Goal: Check status: Check status

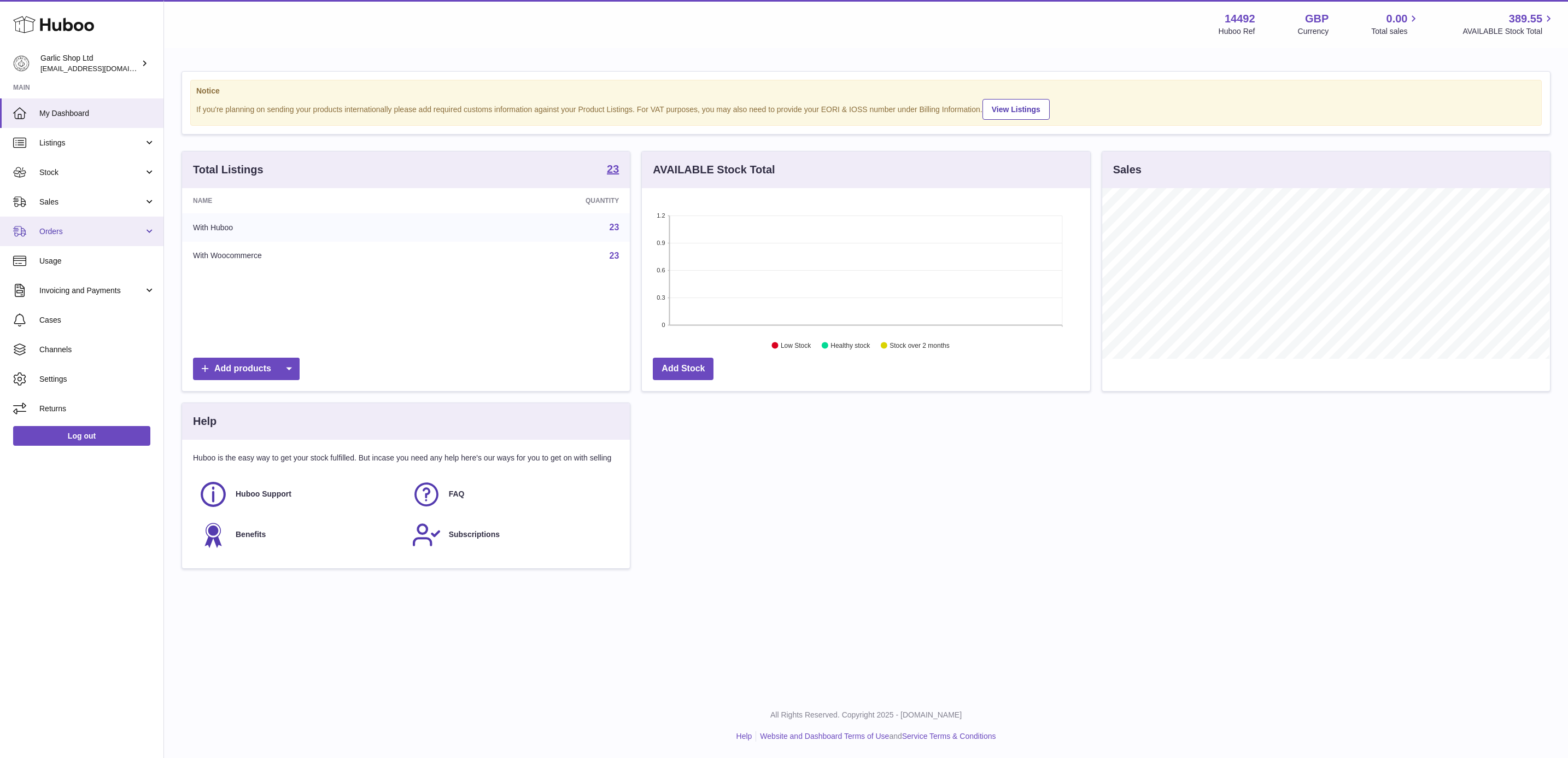
scroll to position [170, 447]
click at [114, 217] on link "Orders" at bounding box center [82, 231] width 164 height 29
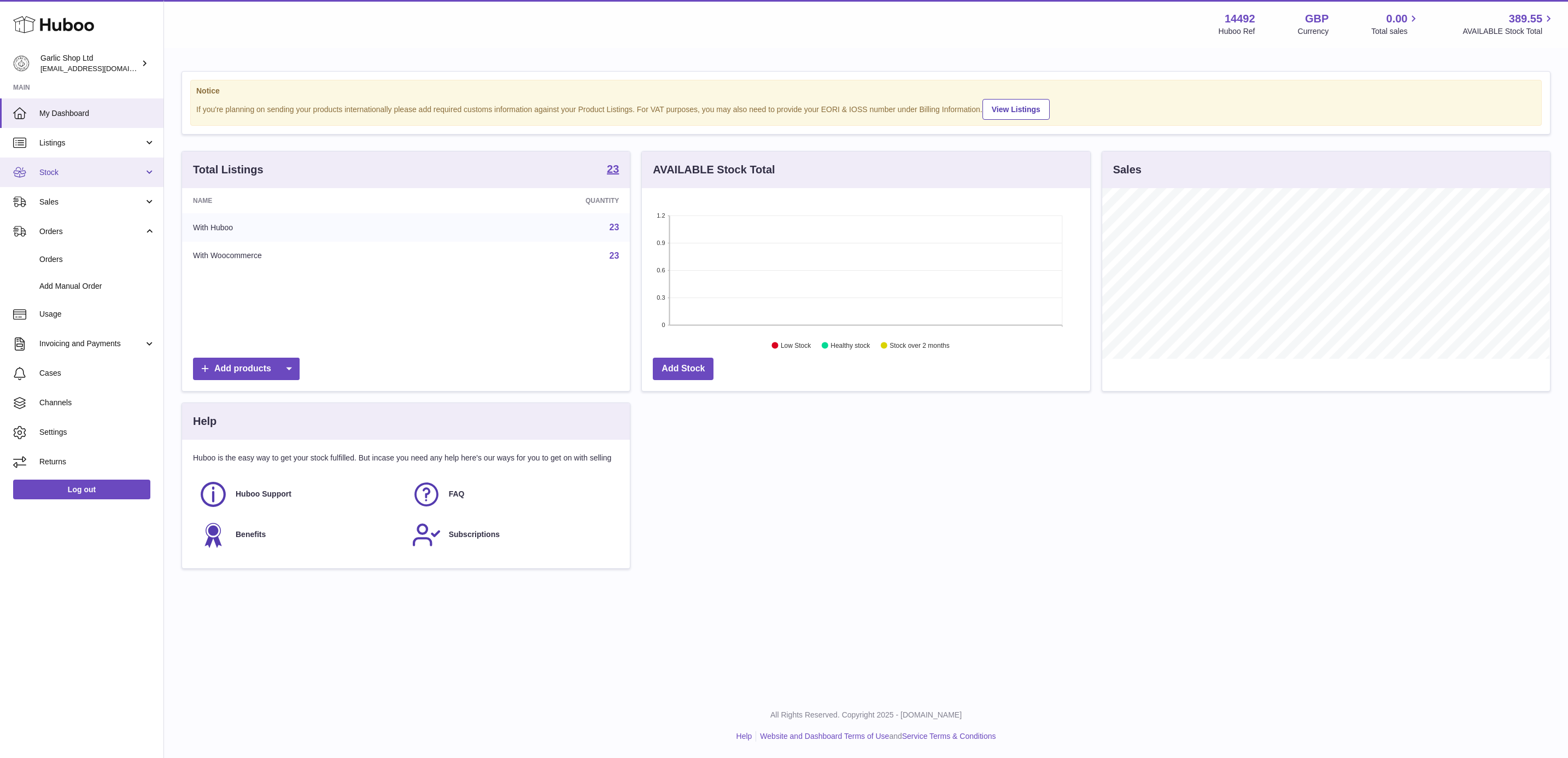
click at [96, 177] on span "Stock" at bounding box center [91, 172] width 104 height 10
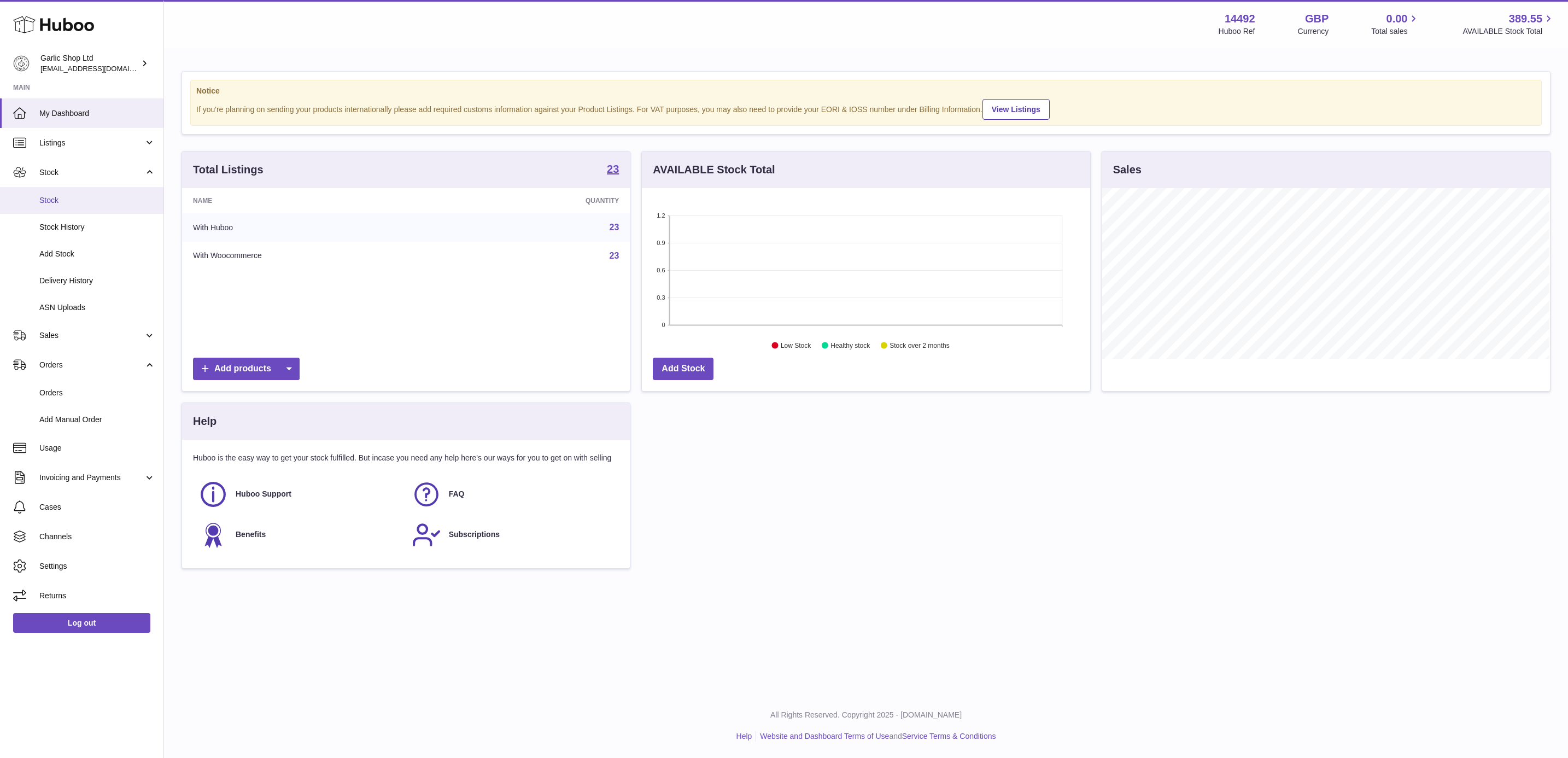
click at [98, 202] on span "Stock" at bounding box center [97, 200] width 116 height 10
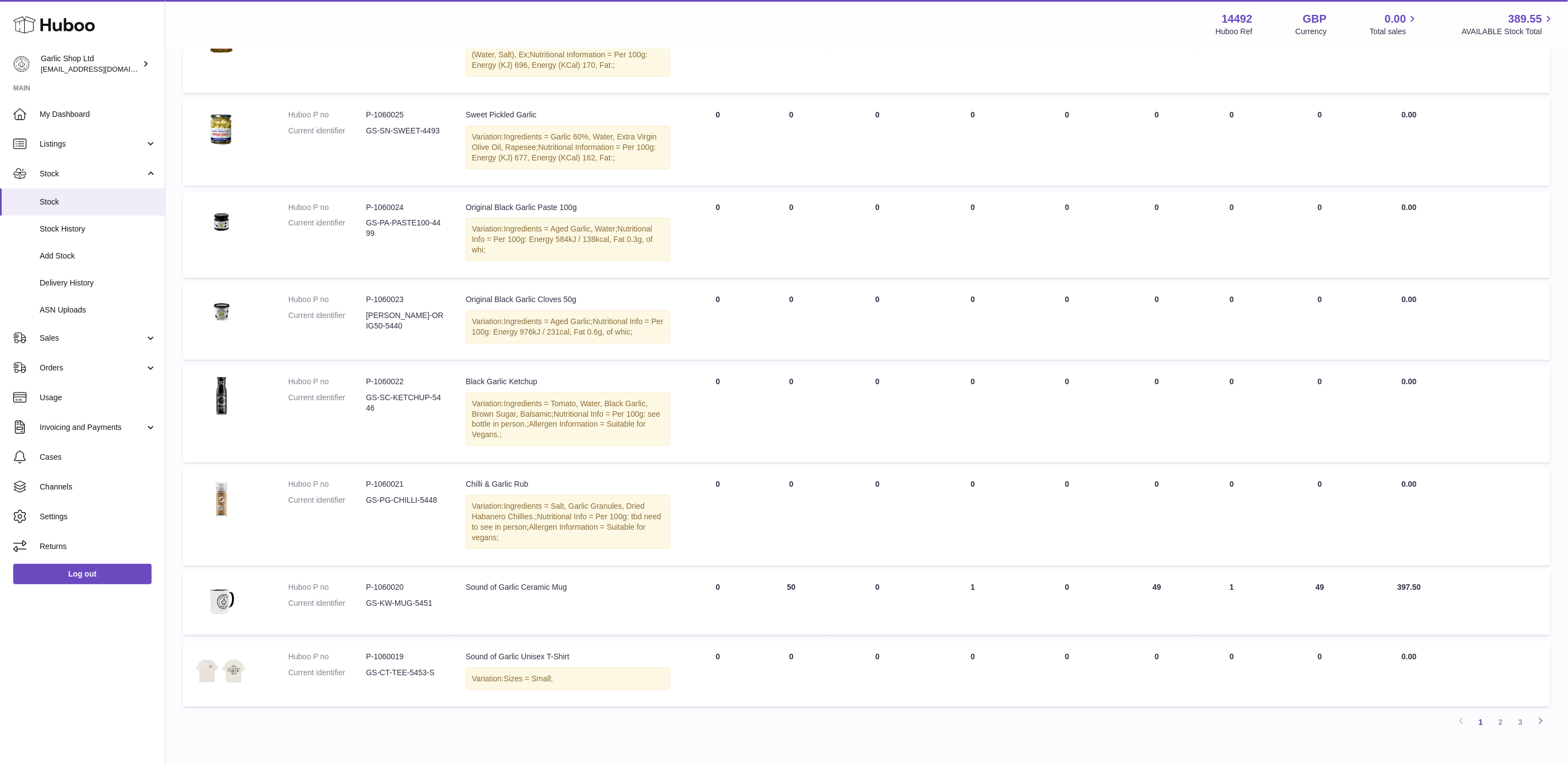
scroll to position [438, 0]
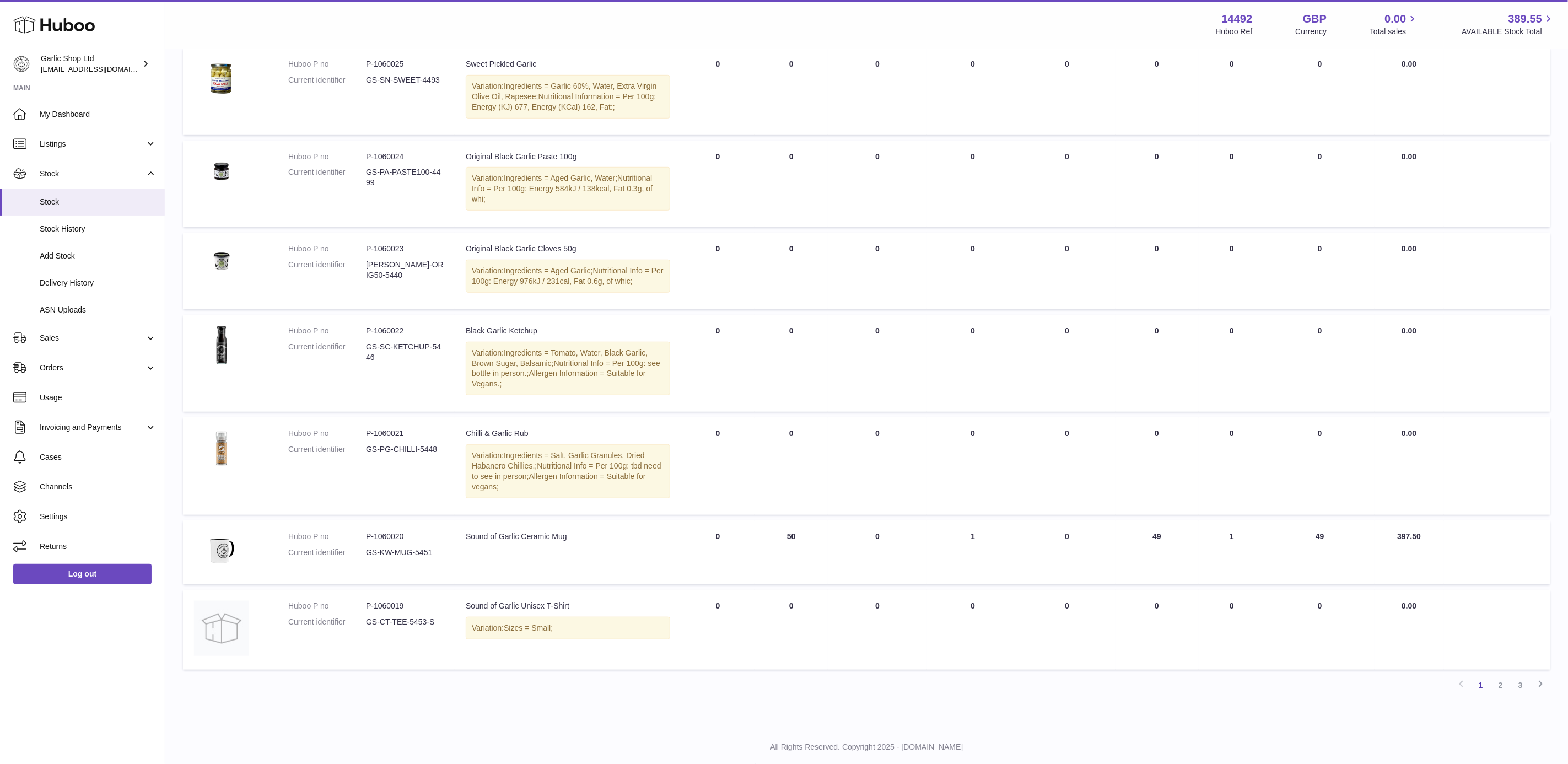
click at [379, 531] on dd "P-1060020" at bounding box center [405, 536] width 78 height 10
click at [382, 531] on dd "P-1060020" at bounding box center [405, 536] width 78 height 10
copy dd "1060020"
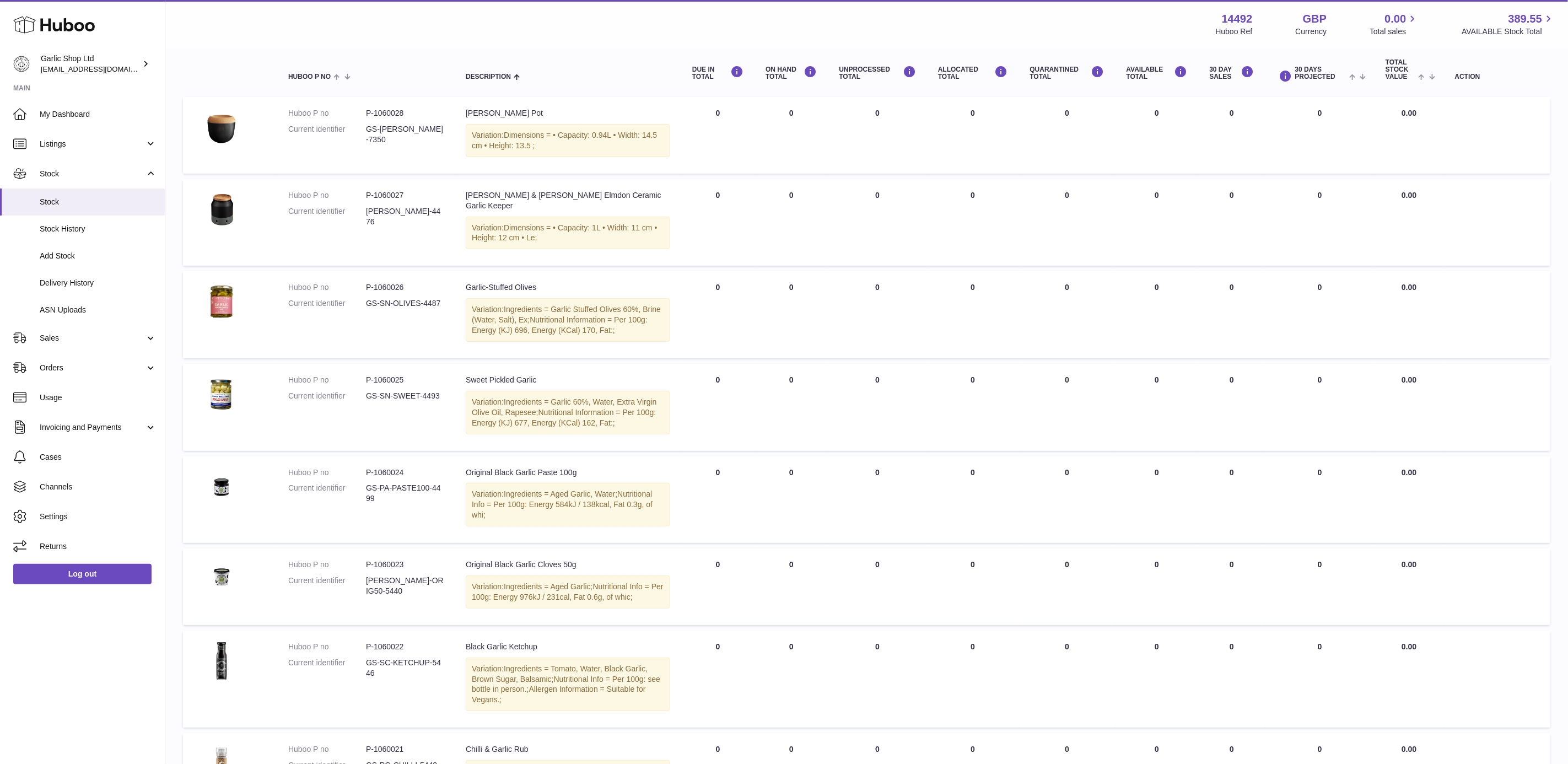
scroll to position [0, 0]
